Goal: Transaction & Acquisition: Download file/media

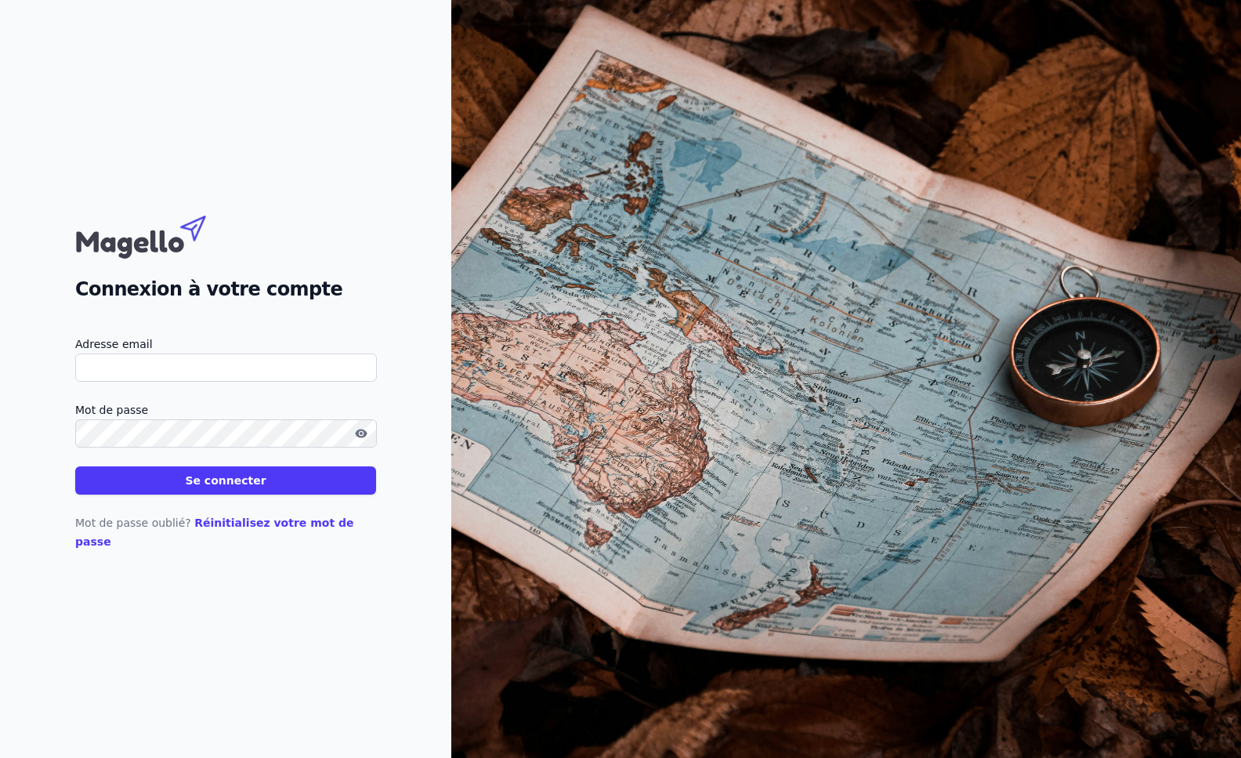
click at [223, 373] on input "Adresse email" at bounding box center [226, 367] width 302 height 28
type input "[EMAIL_ADDRESS][DOMAIN_NAME]"
click at [75, 466] on button "Se connecter" at bounding box center [225, 480] width 301 height 28
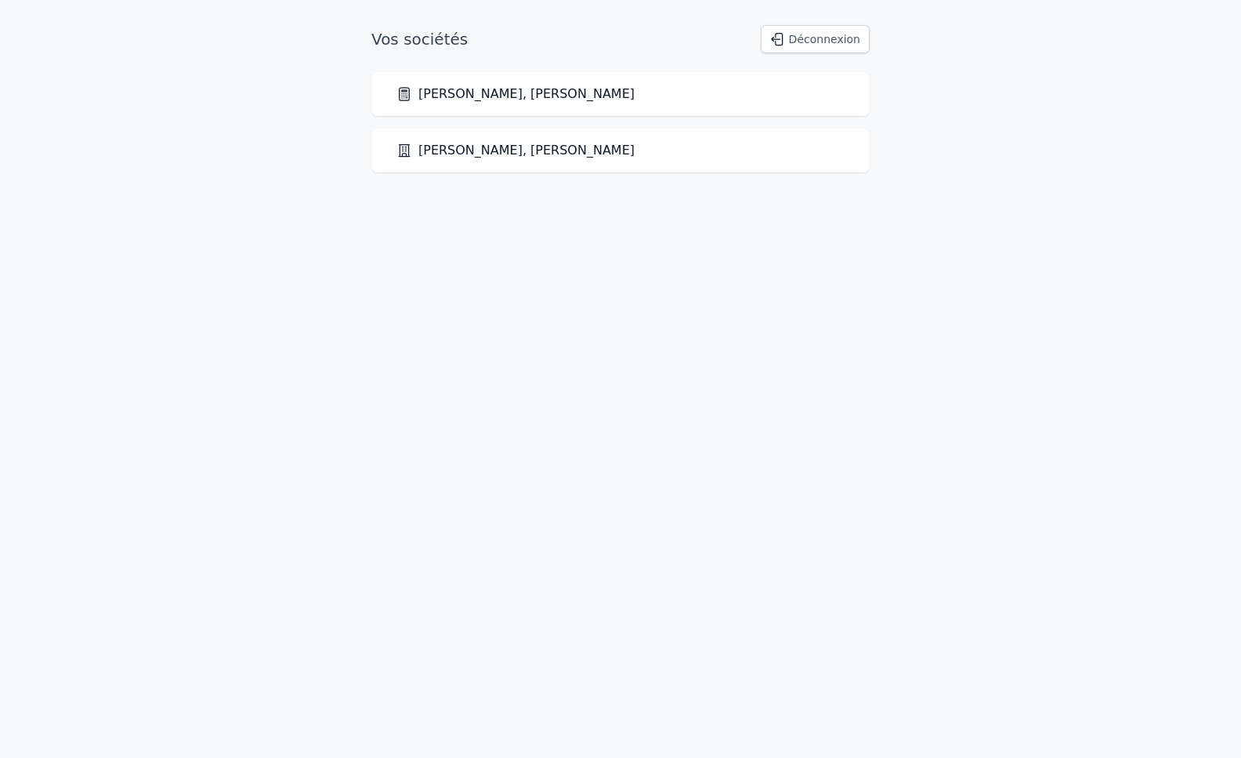
click at [533, 155] on link "[PERSON_NAME], [PERSON_NAME]" at bounding box center [516, 150] width 238 height 19
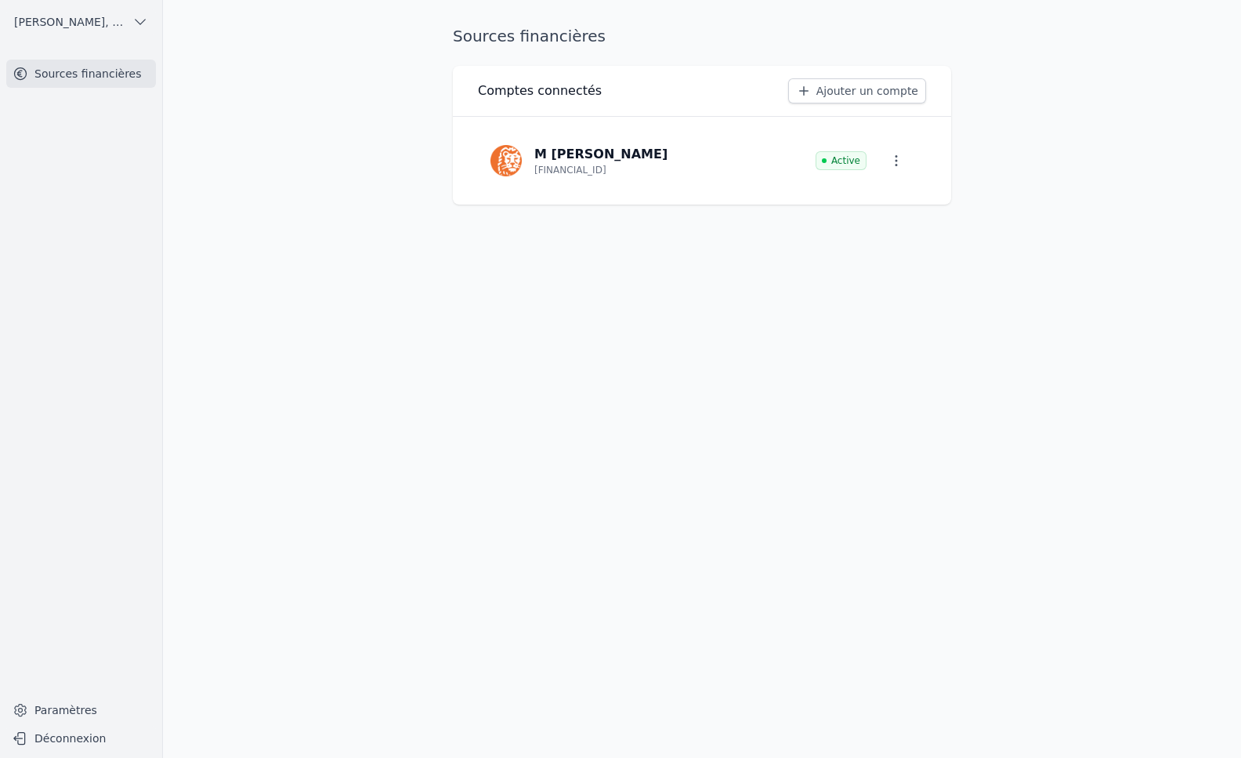
click at [54, 64] on link "Sources financières" at bounding box center [81, 74] width 150 height 28
click at [127, 24] on button "[PERSON_NAME], [PERSON_NAME]" at bounding box center [81, 21] width 150 height 25
click at [110, 56] on span "[PERSON_NAME], [PERSON_NAME]" at bounding box center [89, 57] width 109 height 16
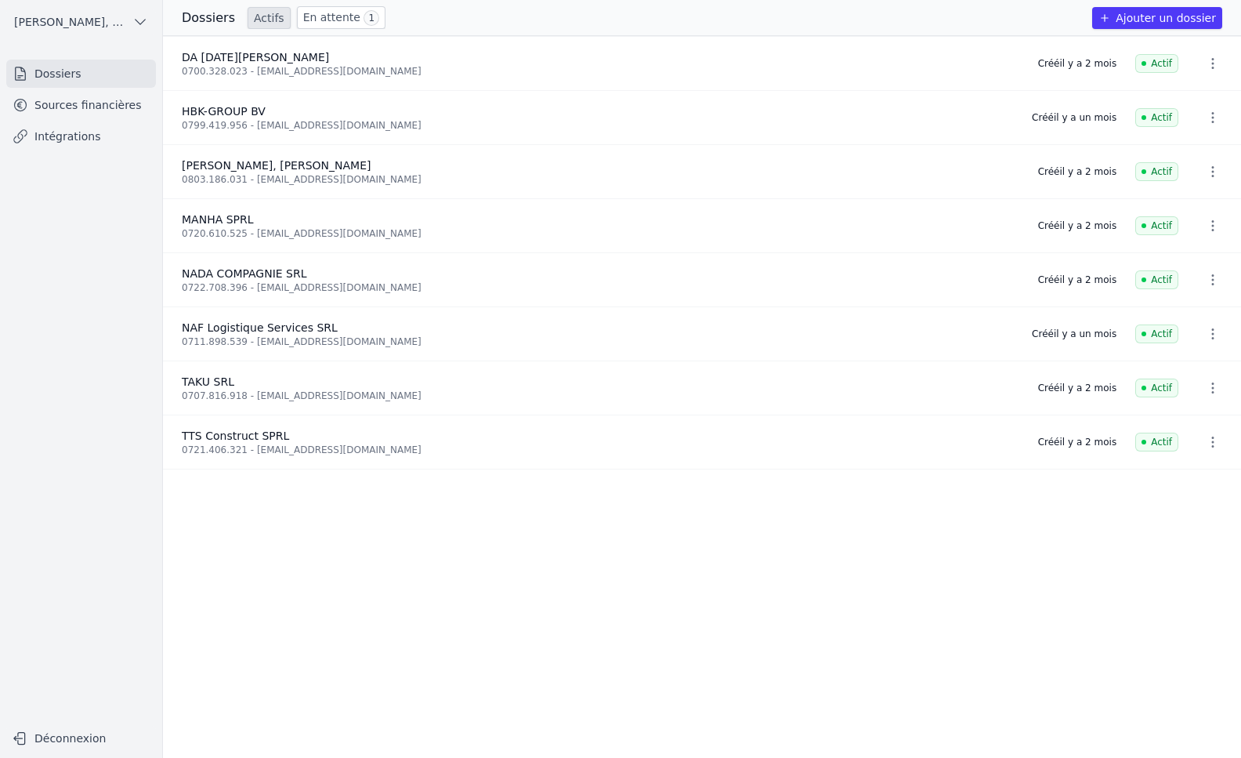
click at [1207, 56] on icon "button" at bounding box center [1213, 64] width 16 height 16
click at [951, 66] on div at bounding box center [620, 379] width 1241 height 758
click at [252, 67] on div "0700.328.023 - [EMAIL_ADDRESS][DOMAIN_NAME]" at bounding box center [601, 71] width 838 height 13
click at [218, 56] on span "DA [DATE][PERSON_NAME]" at bounding box center [255, 57] width 147 height 13
click at [328, 17] on link "En attente 1" at bounding box center [341, 17] width 89 height 23
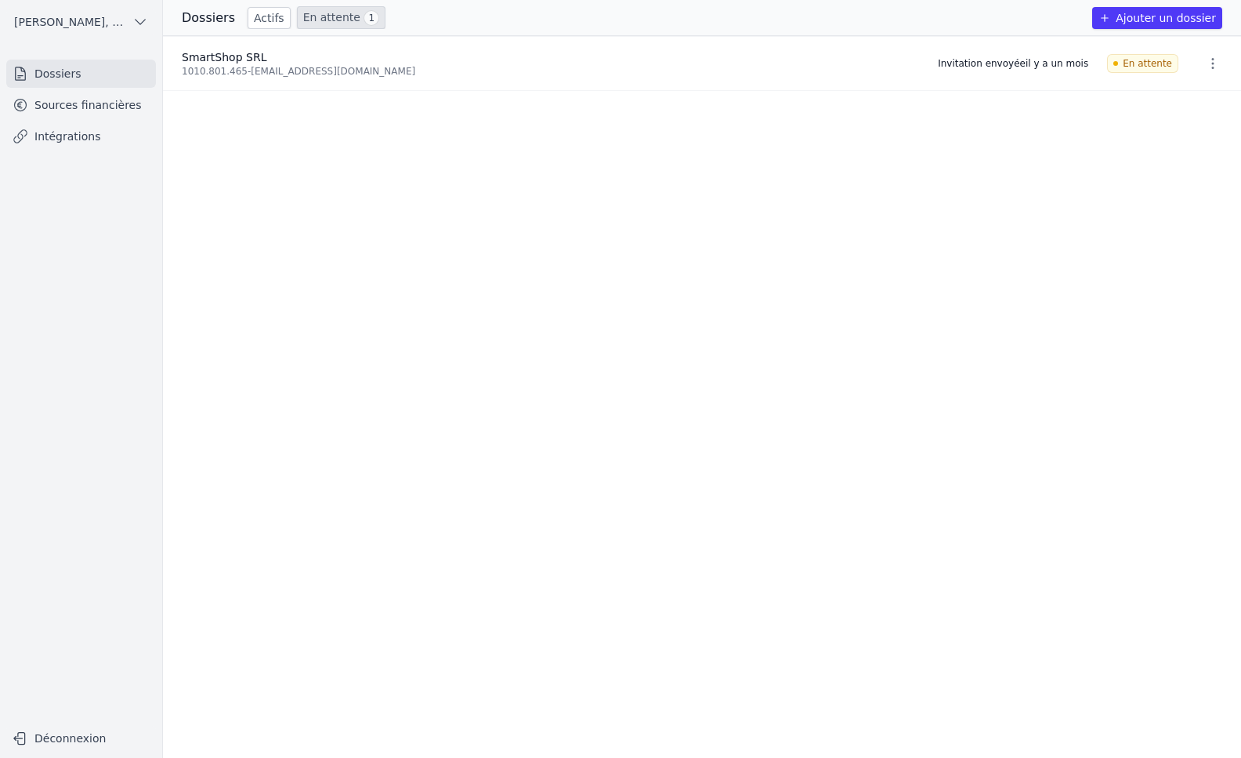
click at [328, 17] on link "En attente 1" at bounding box center [341, 17] width 89 height 23
click at [92, 96] on link "Sources financières" at bounding box center [81, 105] width 150 height 28
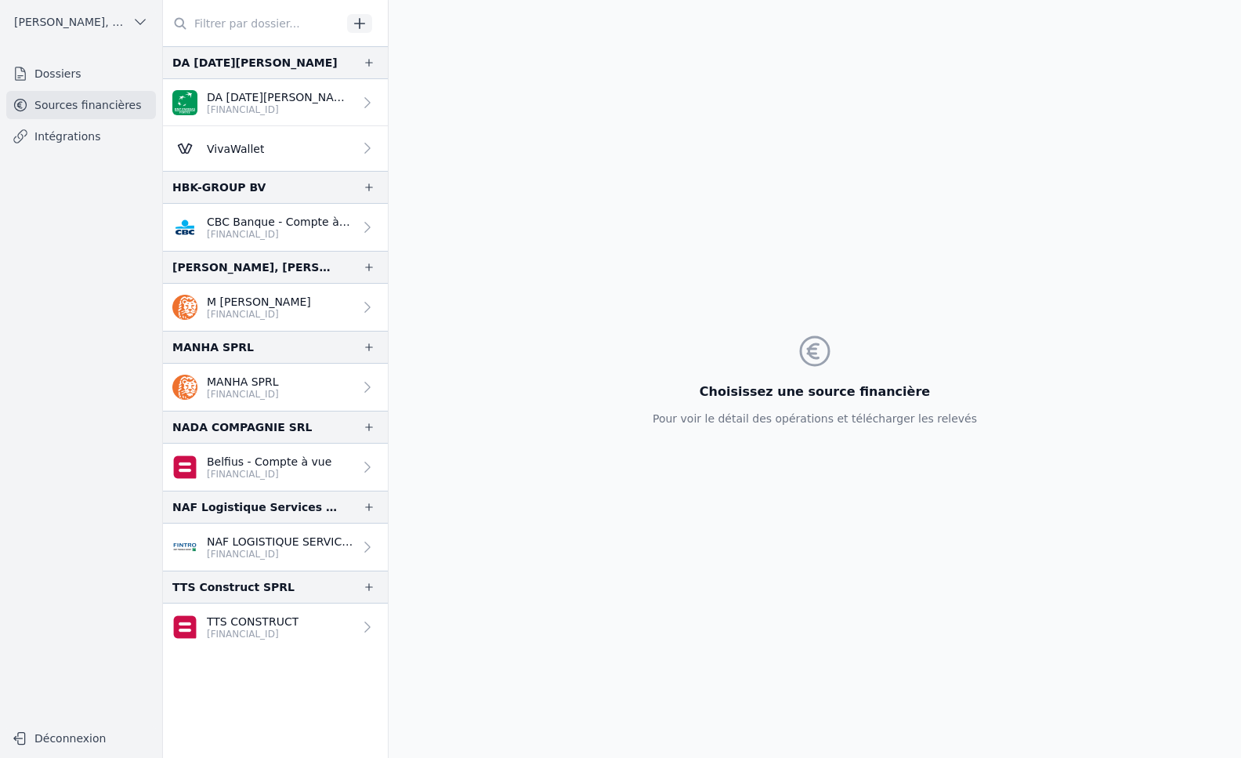
click at [346, 152] on link "VivaWallet" at bounding box center [275, 148] width 225 height 45
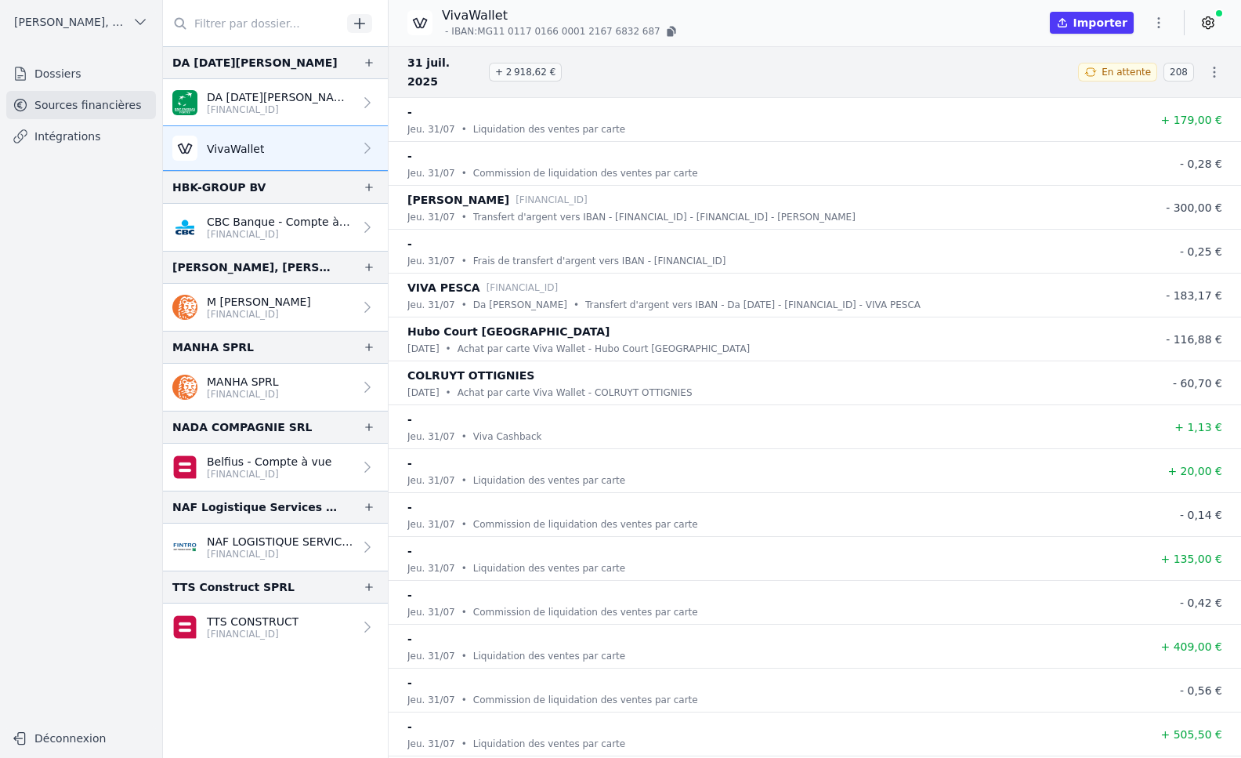
click at [1206, 24] on icon at bounding box center [1209, 23] width 16 height 16
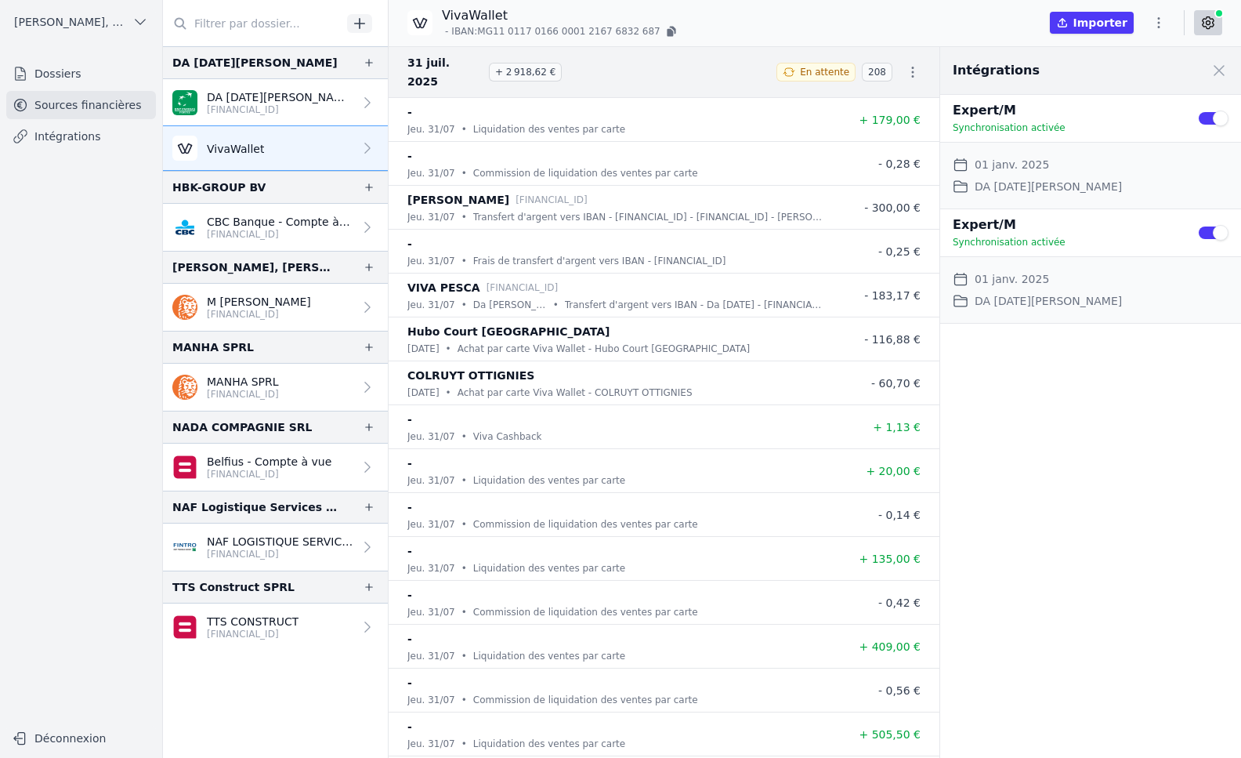
click at [906, 64] on icon "button" at bounding box center [913, 72] width 16 height 16
click at [1159, 27] on div at bounding box center [620, 379] width 1241 height 758
click at [1159, 27] on icon "button" at bounding box center [1159, 22] width 2 height 11
click at [1123, 82] on button "Exporter" at bounding box center [1121, 85] width 113 height 29
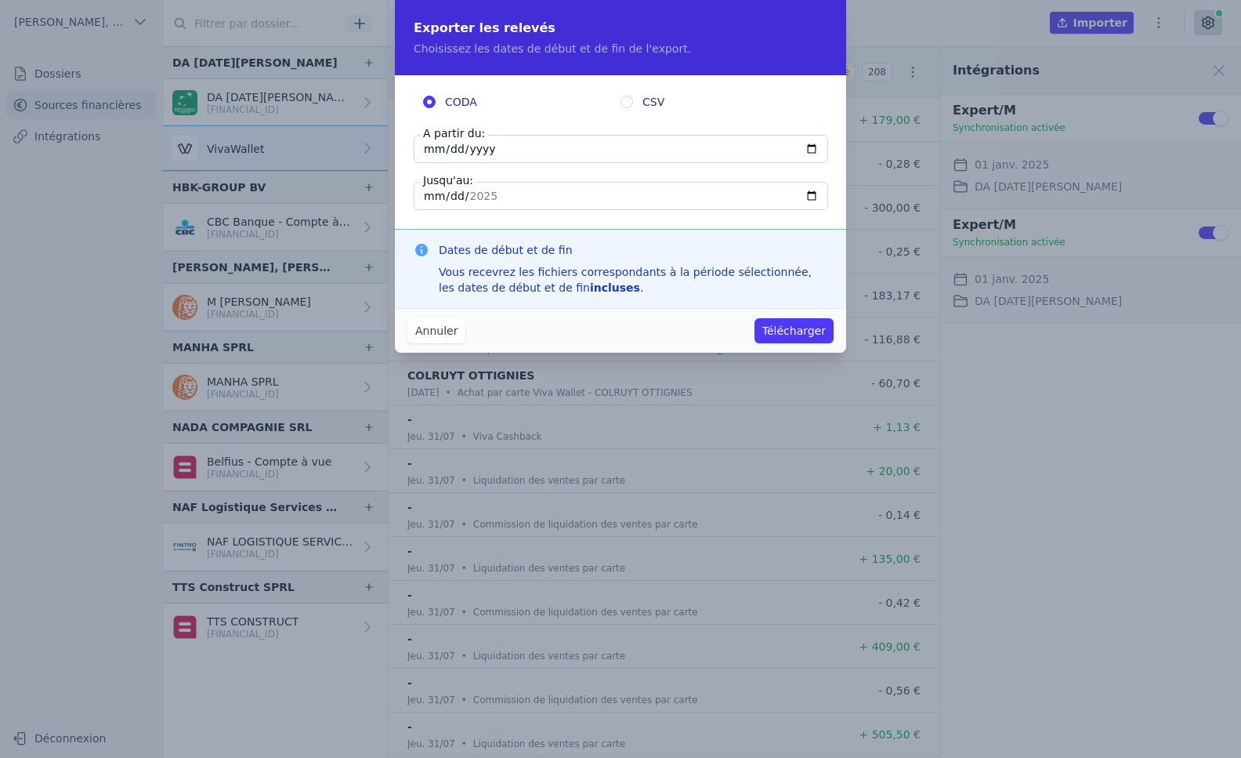
click at [560, 148] on input "[DATE]" at bounding box center [621, 149] width 415 height 28
type input "[DATE]"
click at [541, 204] on input "[DATE]" at bounding box center [621, 196] width 415 height 28
type input "[DATE]"
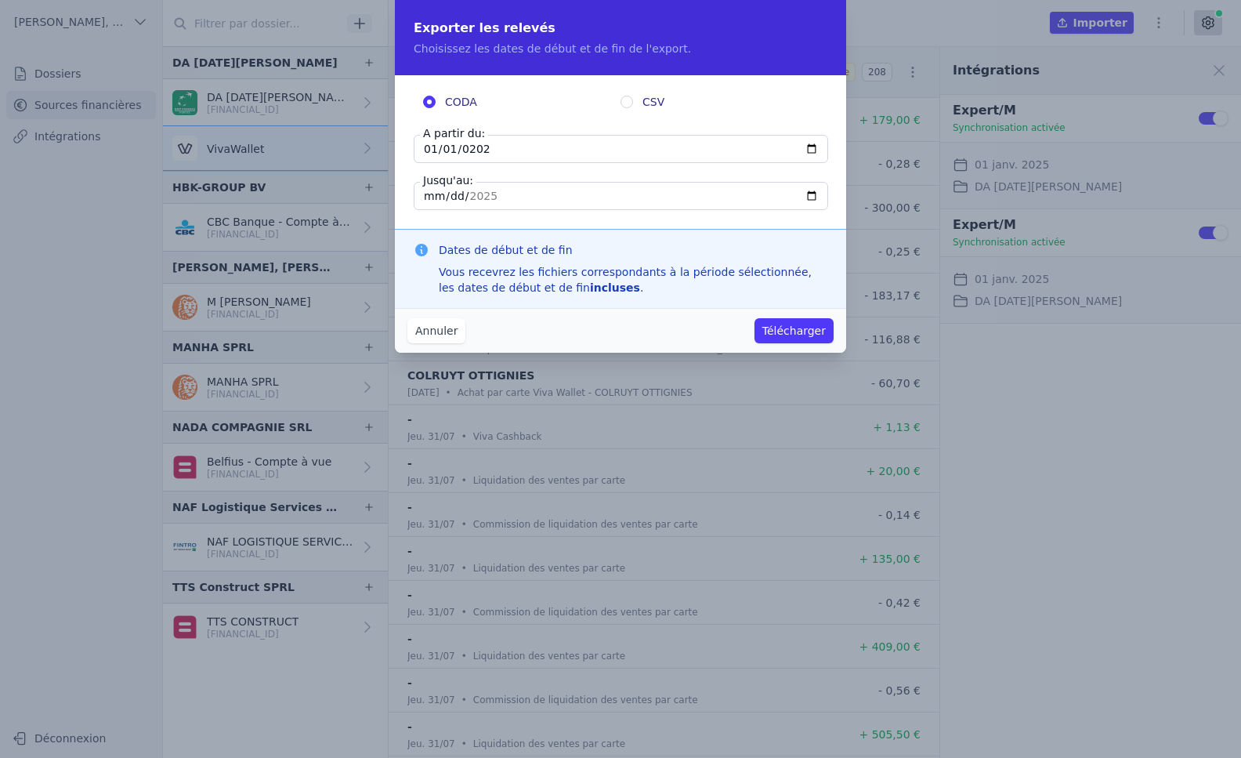
type input "[DATE]"
click at [553, 176] on fieldset "CODA CSV A partir du: [DATE] Jusqu'au: [DATE]" at bounding box center [621, 152] width 414 height 116
click at [788, 331] on button "Télécharger" at bounding box center [794, 330] width 79 height 25
